Goal: Obtain resource: Obtain resource

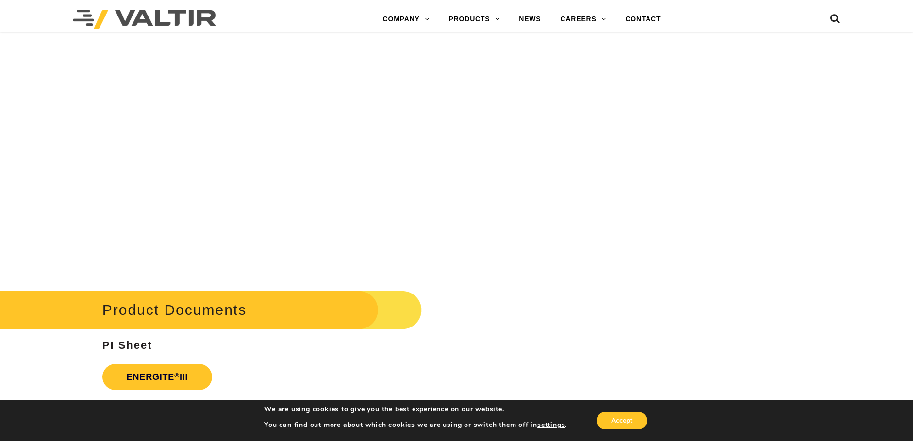
scroll to position [1650, 0]
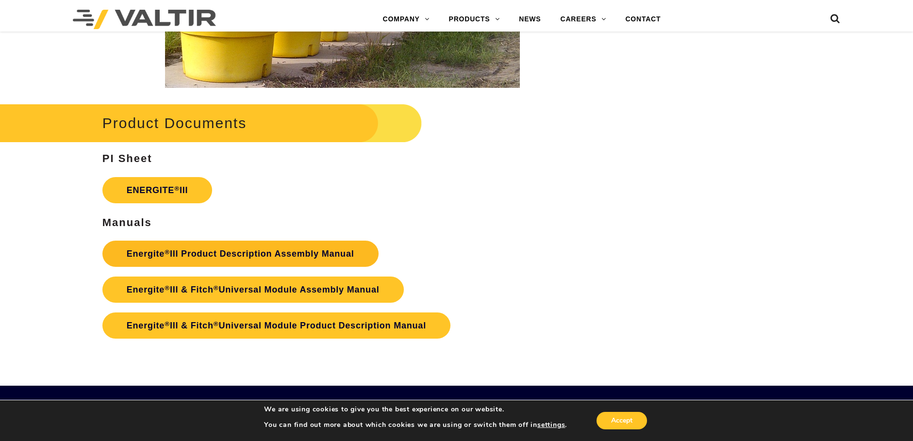
click at [254, 258] on link "Energite ® III Product Description Assembly Manual" at bounding box center [240, 254] width 276 height 26
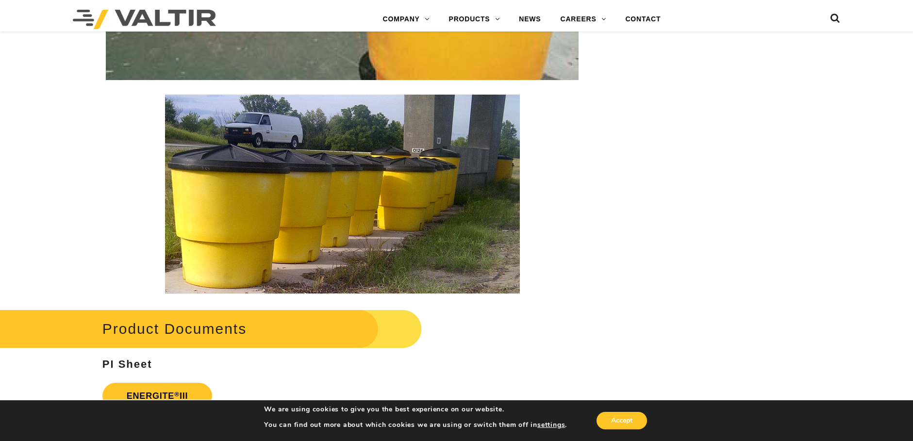
scroll to position [1601, 0]
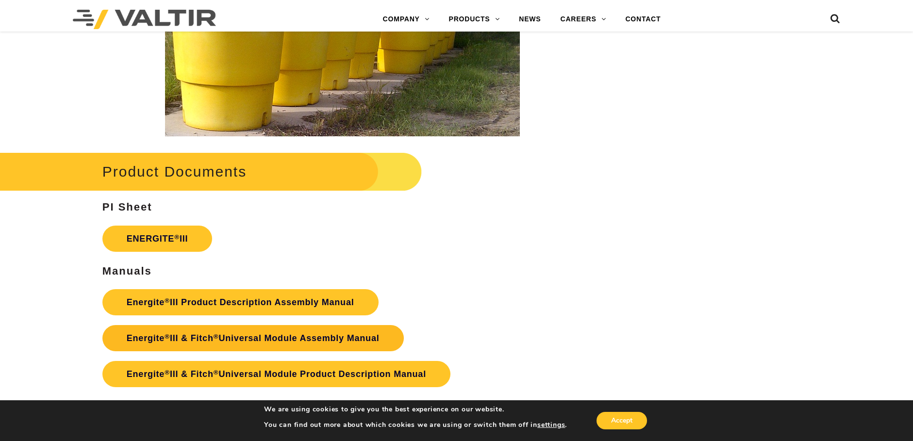
click at [277, 342] on link "Energite ® III & Fitch ® Universal Module Assembly Manual" at bounding box center [252, 338] width 301 height 26
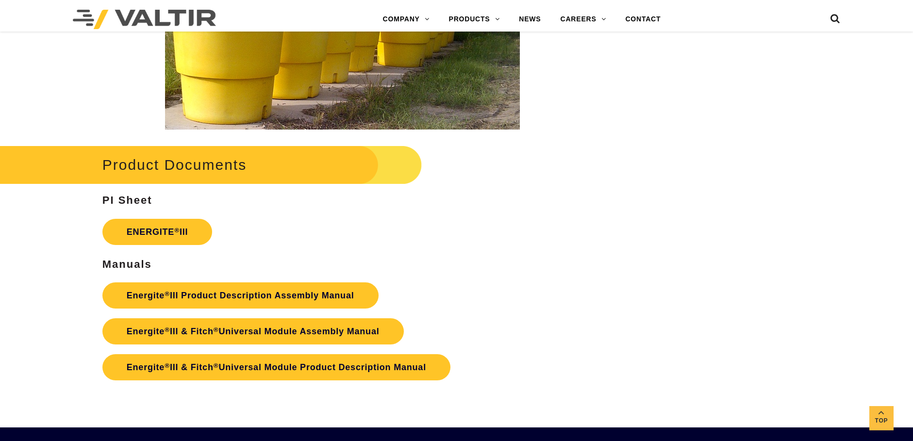
scroll to position [1601, 0]
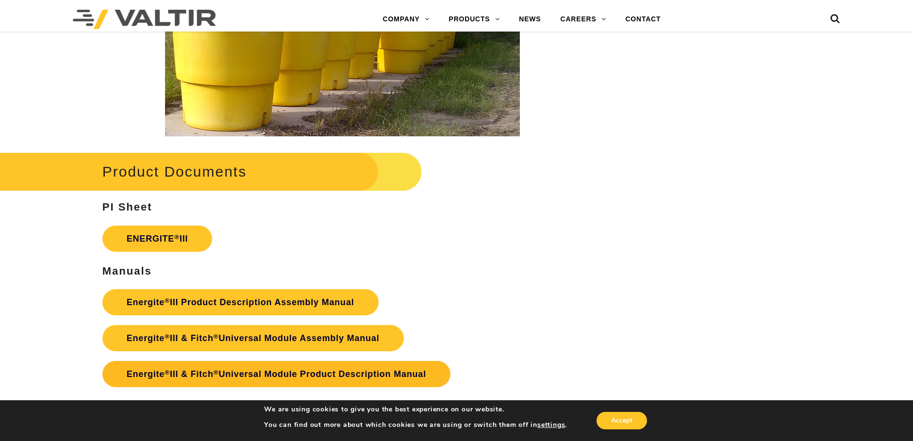
click at [274, 368] on link "Energite ® III & Fitch ® Universal Module Product Description Manual" at bounding box center [276, 374] width 348 height 26
